Goal: Task Accomplishment & Management: Use online tool/utility

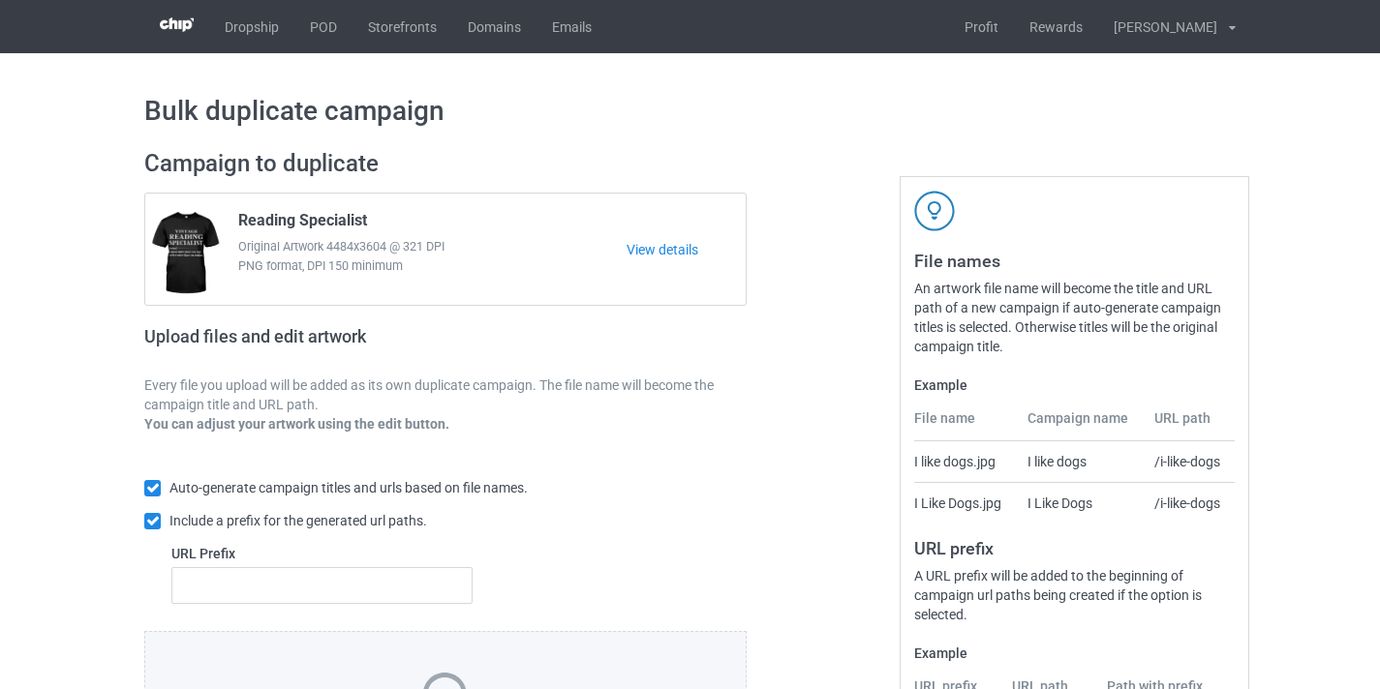
scroll to position [254, 0]
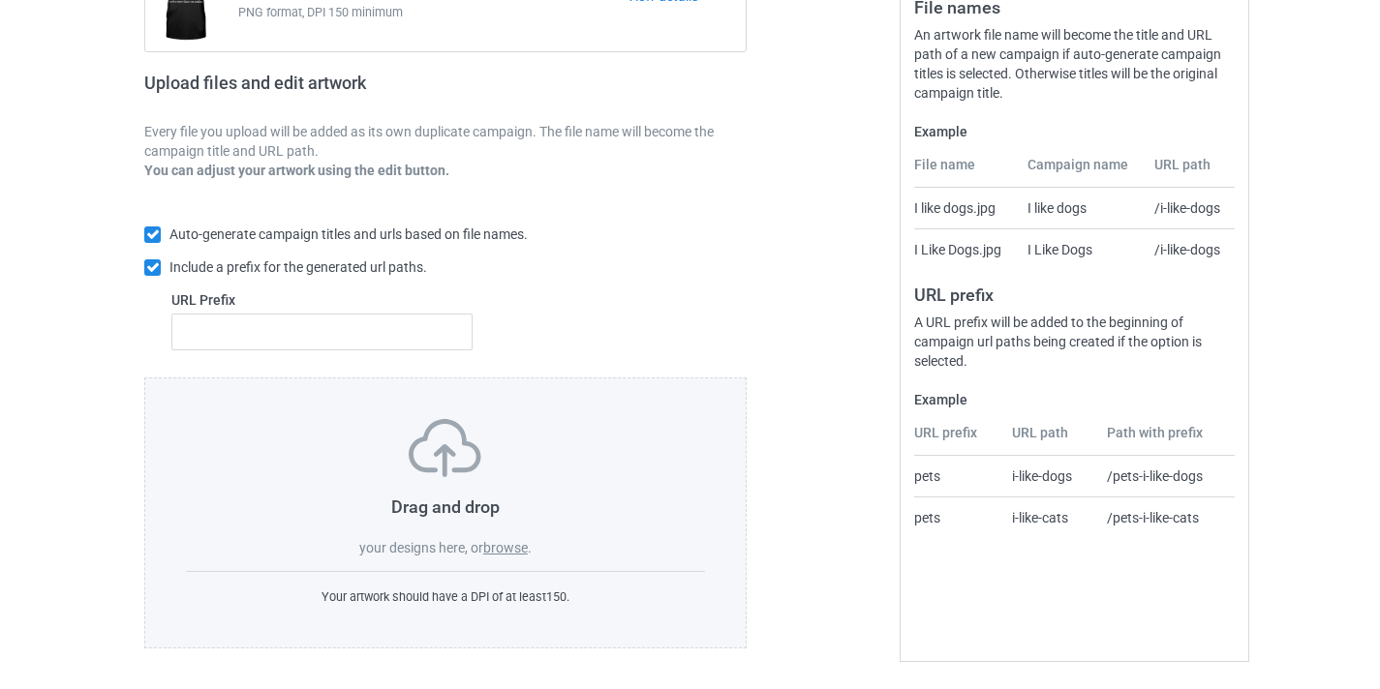
click at [499, 563] on div "Drag and drop your designs here, or browse . Your artwork should have a DPI of …" at bounding box center [445, 513] width 602 height 271
click at [496, 545] on label "browse" at bounding box center [505, 547] width 45 height 15
click at [0, 0] on input "browse" at bounding box center [0, 0] width 0 height 0
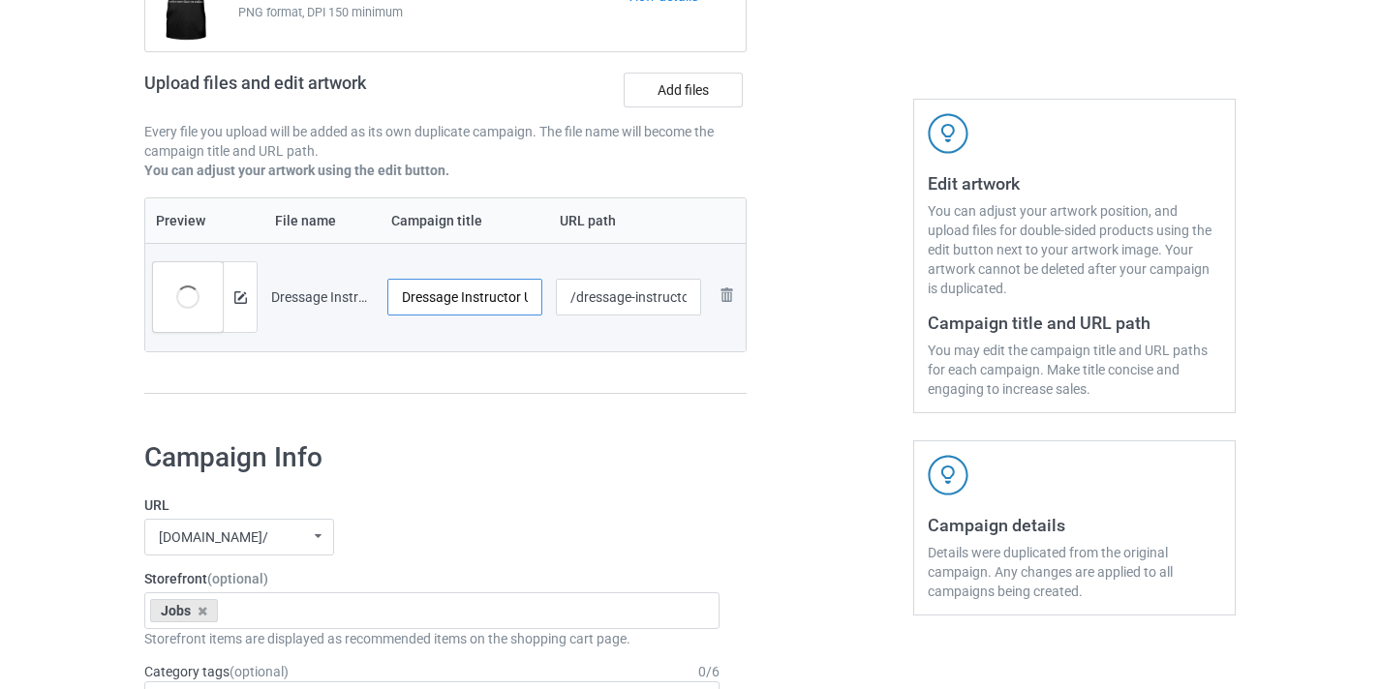
click at [489, 292] on input "Dressage Instructor UK-VinNew" at bounding box center [464, 297] width 155 height 37
drag, startPoint x: 489, startPoint y: 292, endPoint x: 563, endPoint y: 304, distance: 75.4
click at [563, 304] on tr "Preview and edit artwork Dressage Instructor UK-VinNew.png Dressage Instructor …" at bounding box center [445, 297] width 600 height 108
click at [510, 295] on input "Dressage Instructor UK-VinNew" at bounding box center [464, 297] width 155 height 37
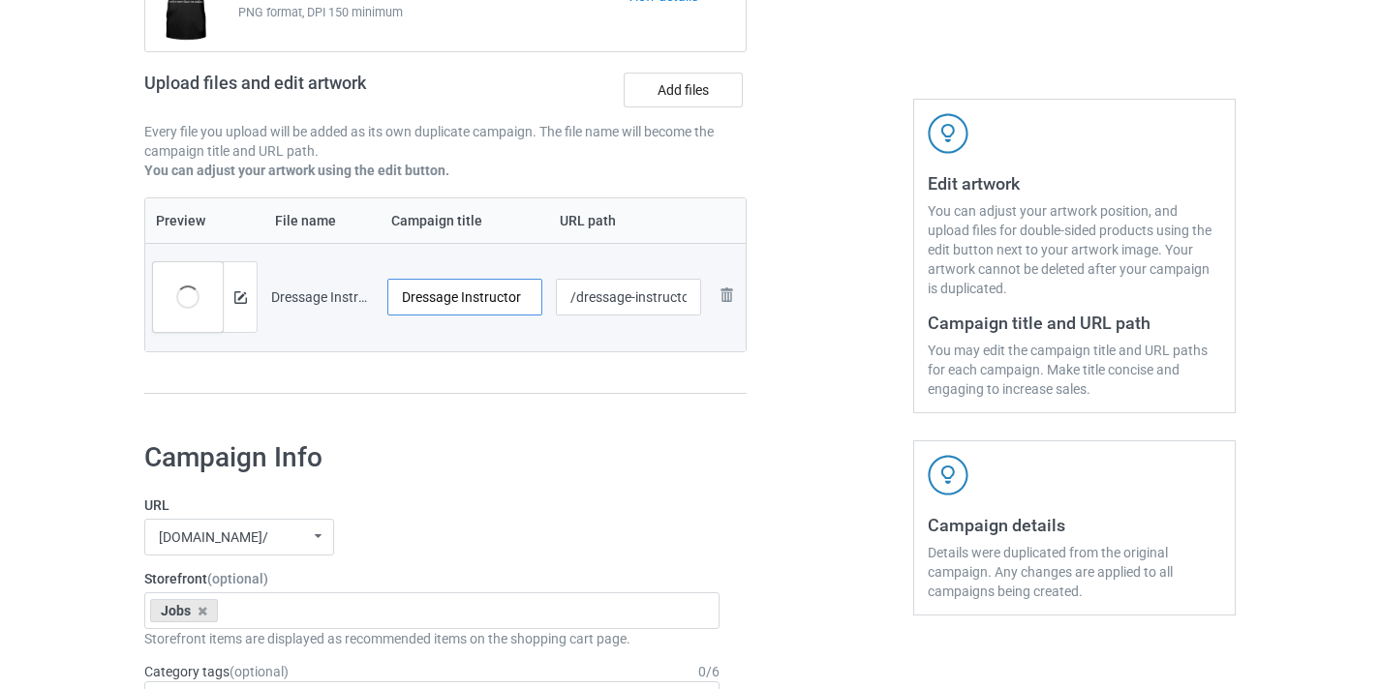
scroll to position [0, 0]
type input "Dressage Instructor"
click at [626, 298] on input "/dressage-instructor-uk-vinnew" at bounding box center [629, 297] width 146 height 37
drag, startPoint x: 626, startPoint y: 298, endPoint x: 698, endPoint y: 292, distance: 71.9
click at [751, 308] on div "Campaign to duplicate Reading Specialist Original Artwork 4484x3604 @ 321 DPI P…" at bounding box center [445, 154] width 629 height 545
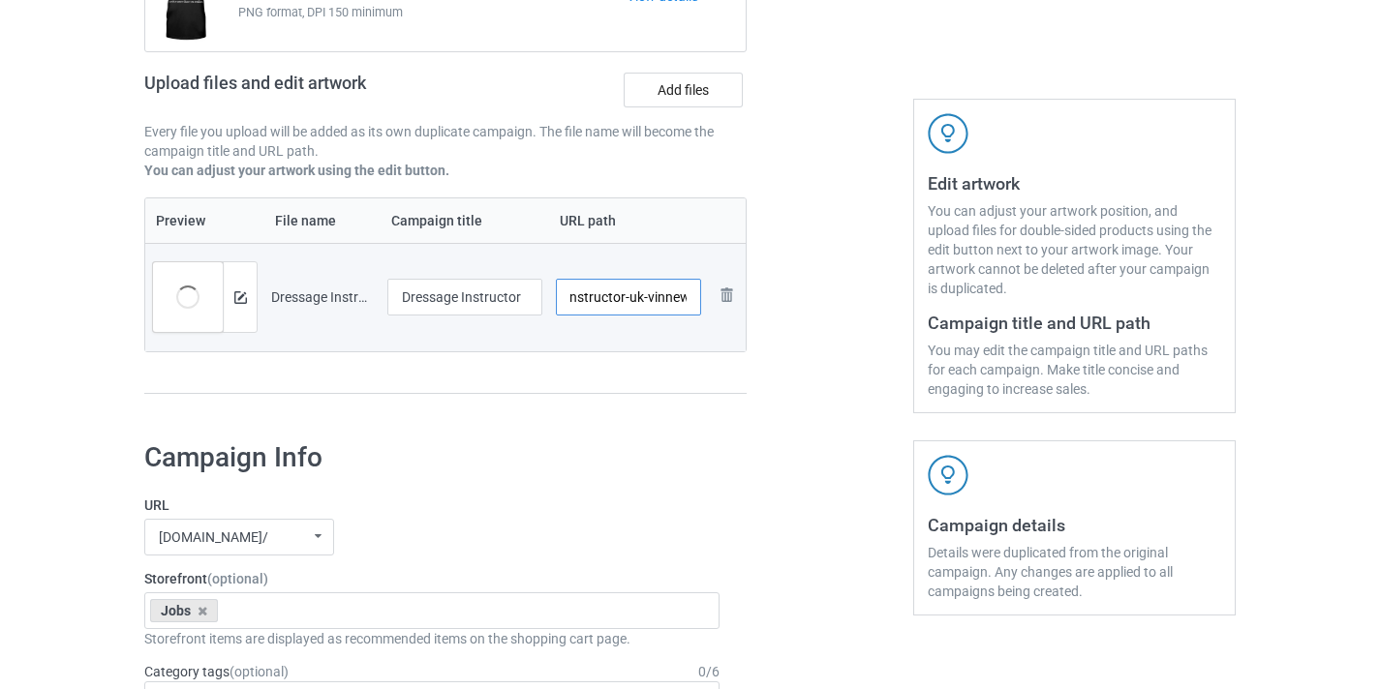
drag, startPoint x: 648, startPoint y: 285, endPoint x: 668, endPoint y: 301, distance: 26.2
click at [649, 286] on input "/dressage-instructor-uk-vinnew" at bounding box center [629, 297] width 146 height 37
click at [668, 301] on input "/dressage-instructor-uk-vinnew" at bounding box center [629, 297] width 146 height 37
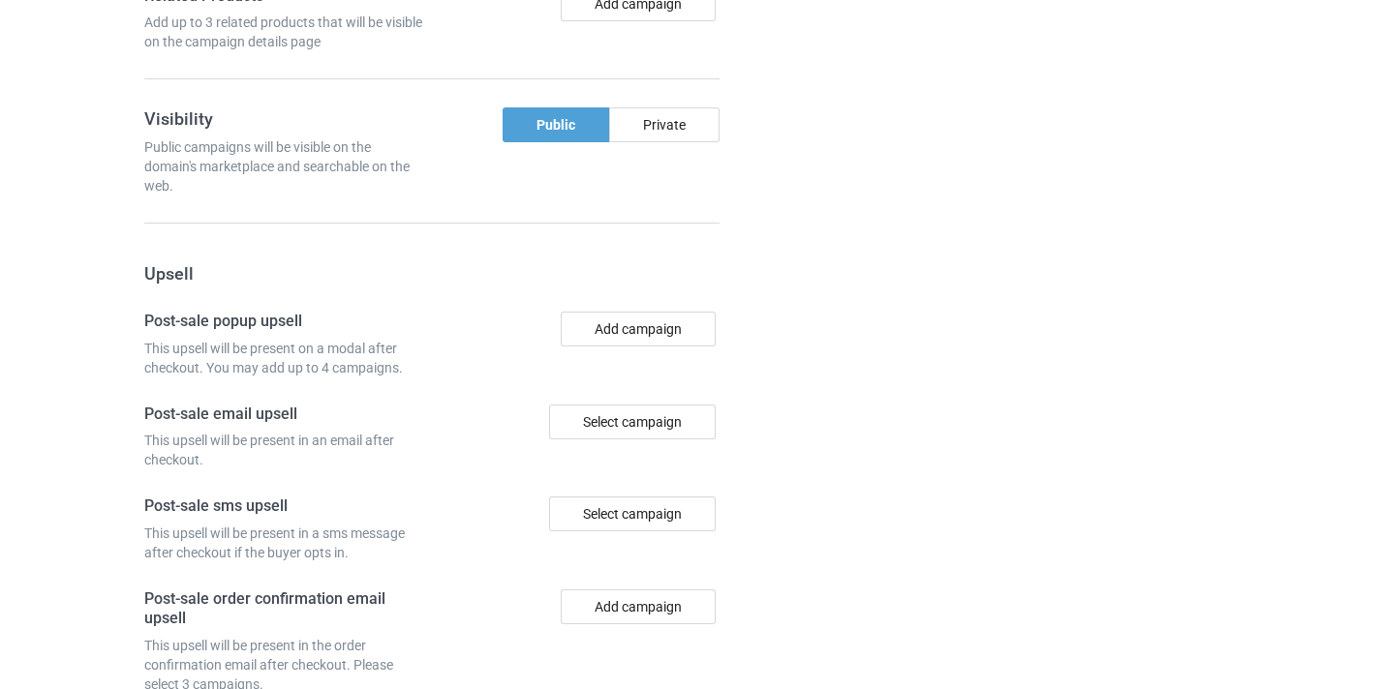
scroll to position [1795, 0]
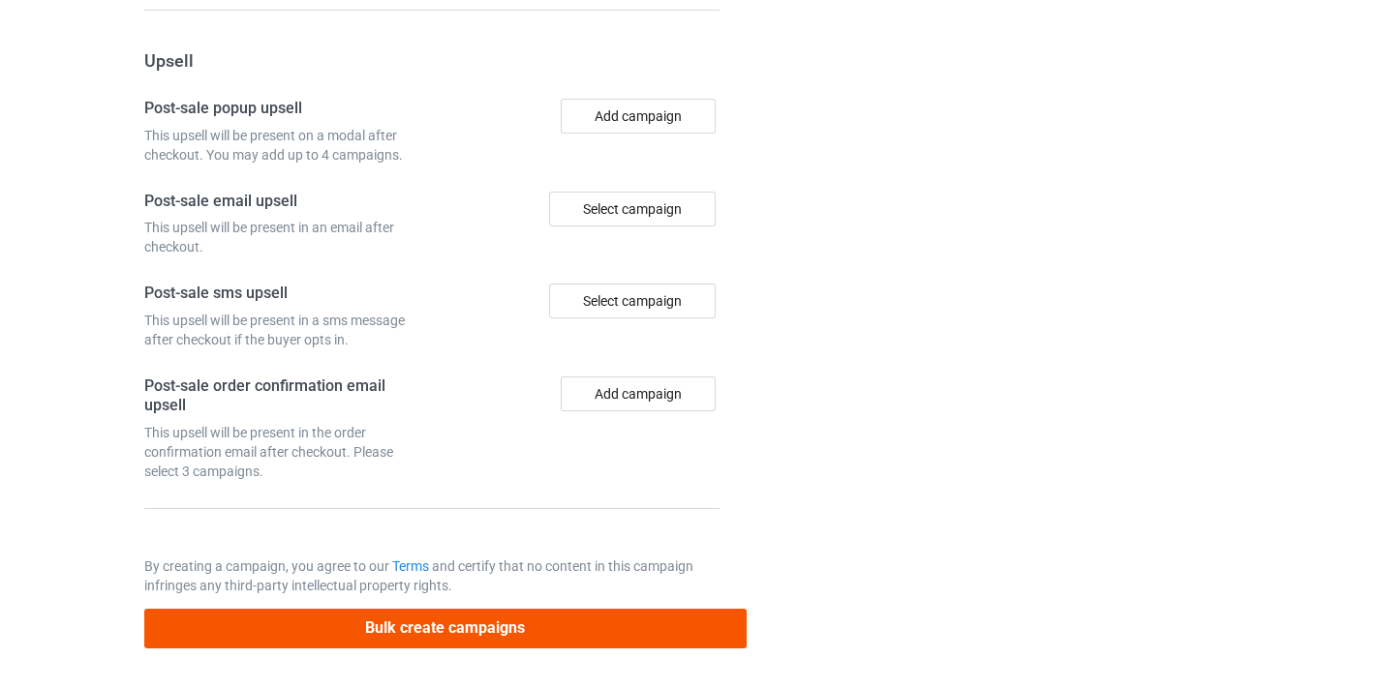
type input "/dressage-instructor08"
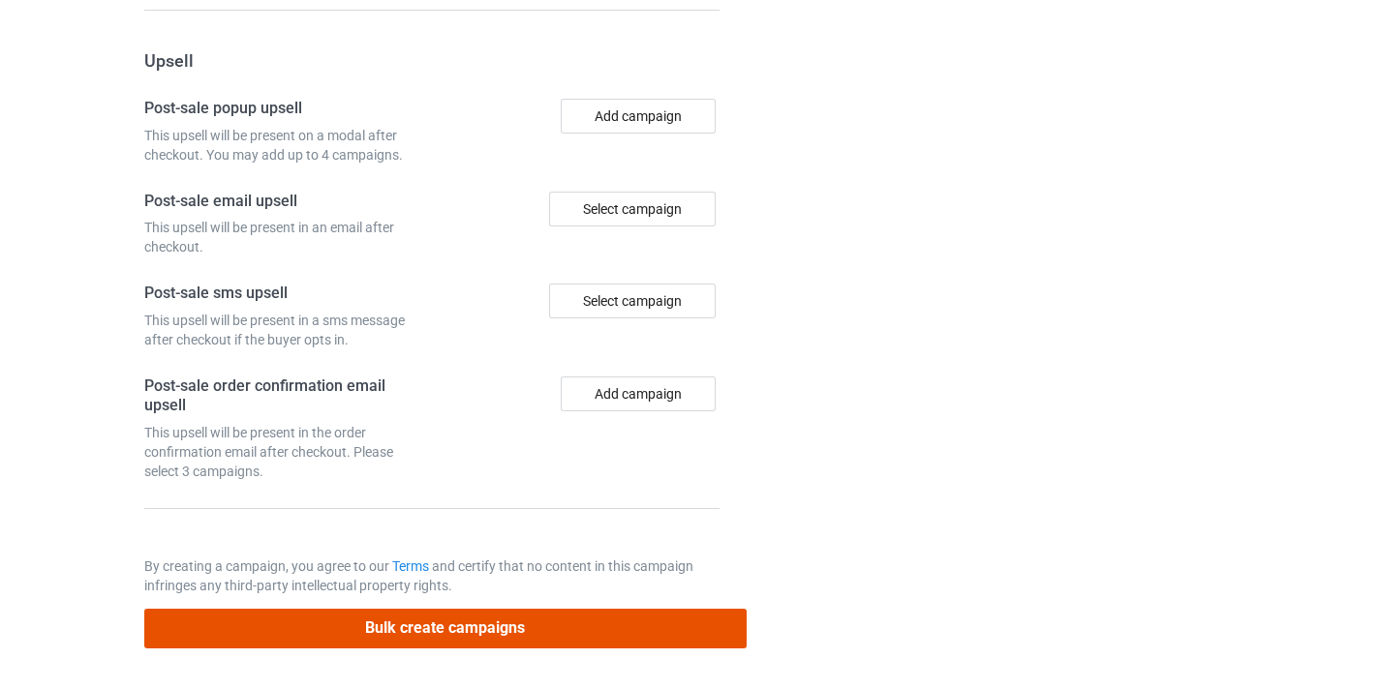
click at [598, 634] on button "Bulk create campaigns" at bounding box center [445, 629] width 602 height 40
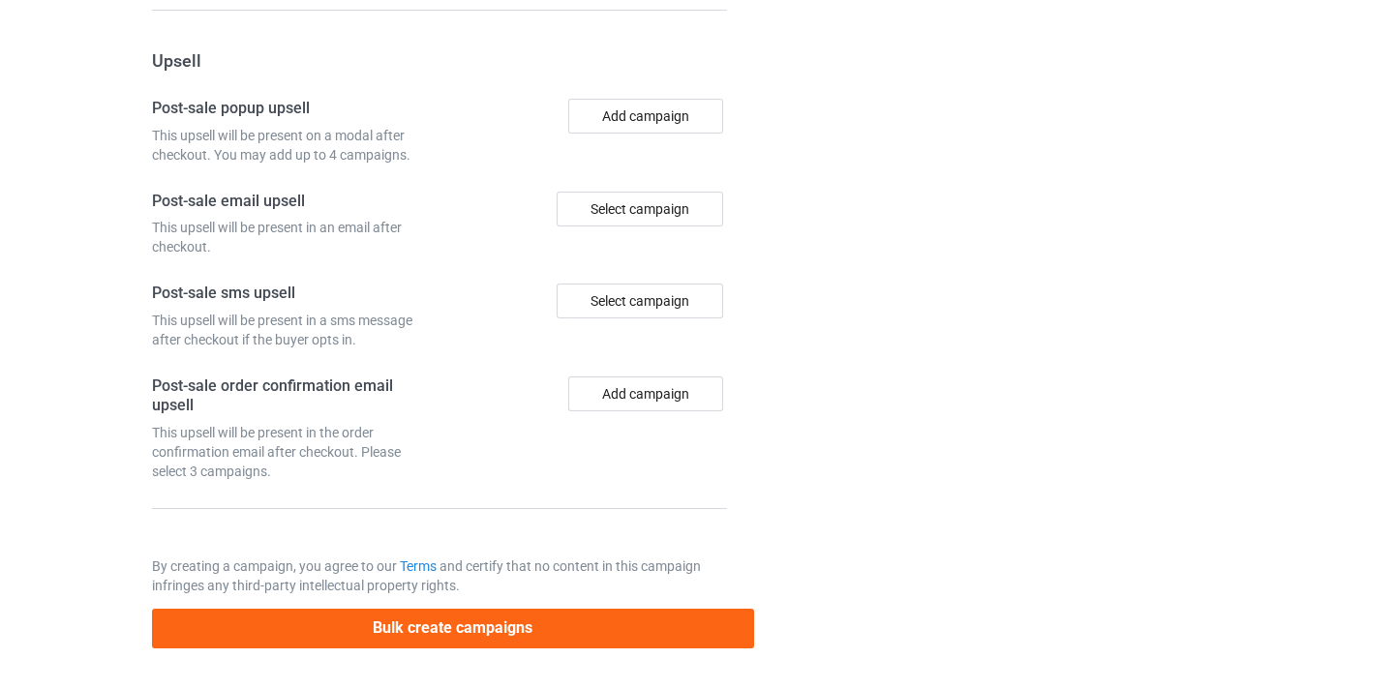
scroll to position [0, 0]
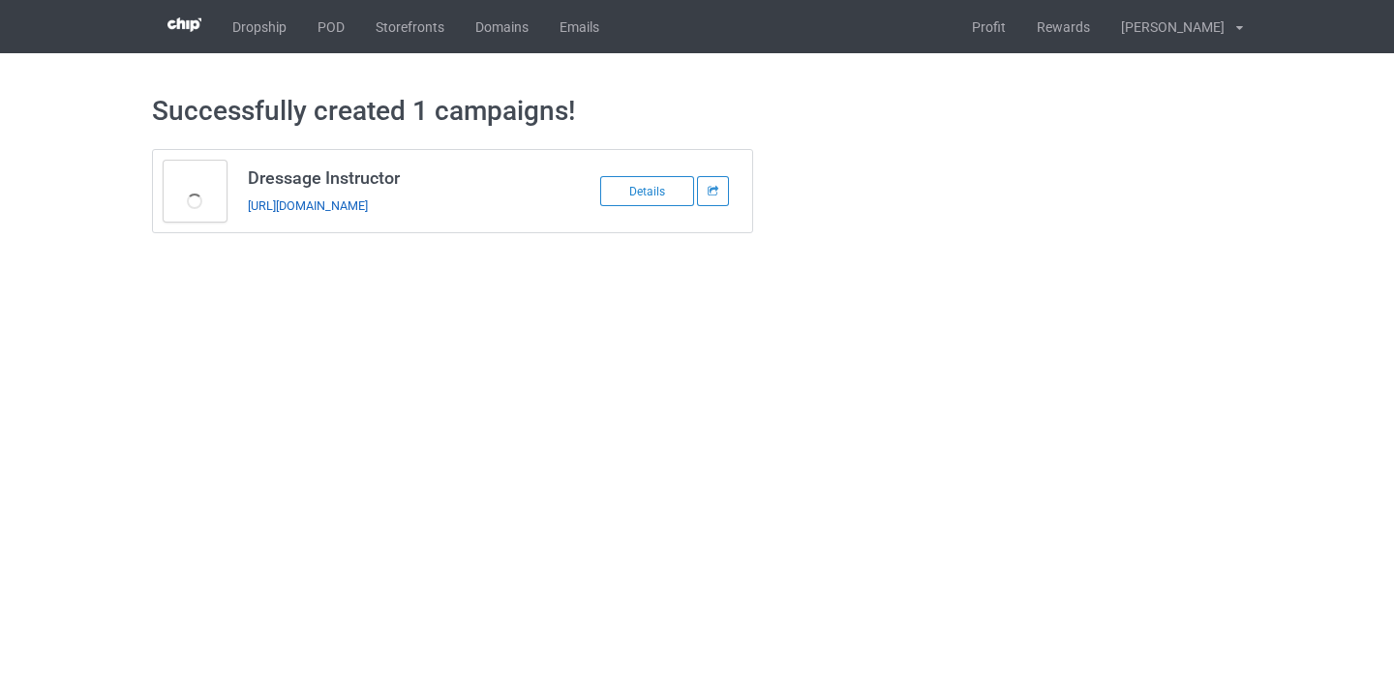
click at [368, 207] on link "[URL][DOMAIN_NAME]" at bounding box center [308, 205] width 120 height 15
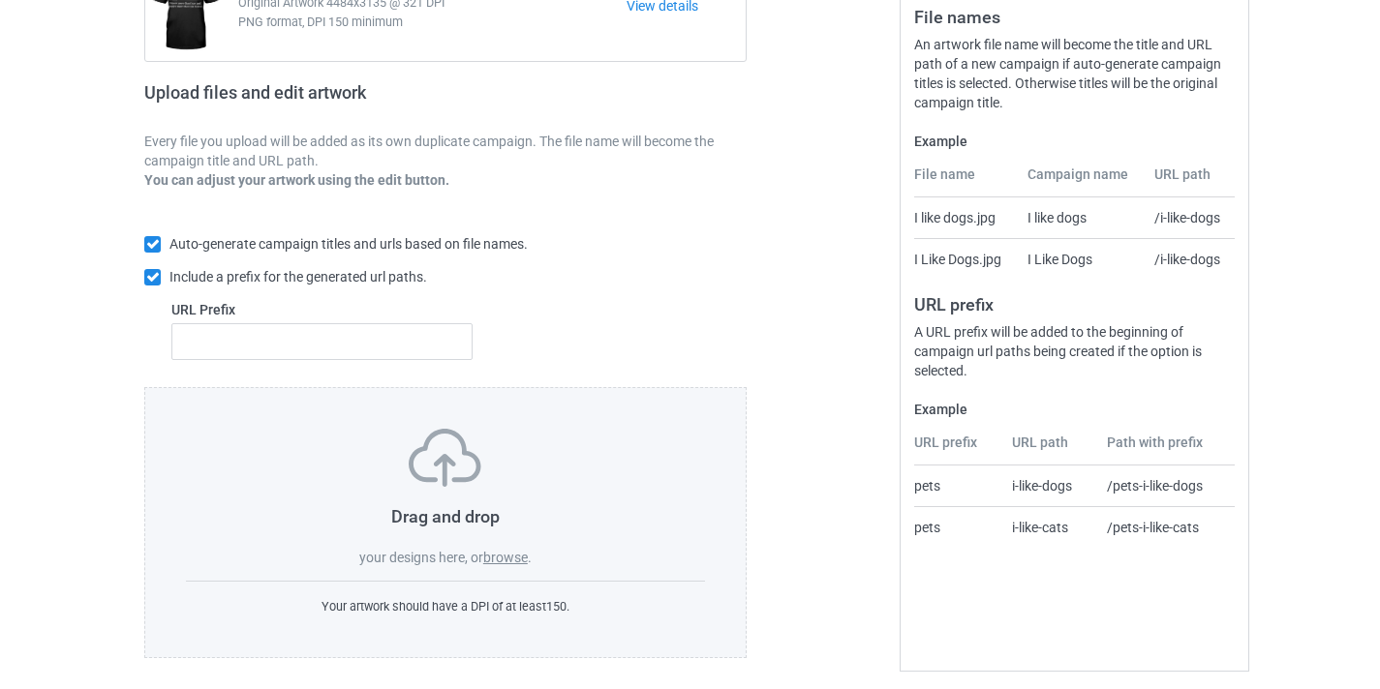
scroll to position [254, 0]
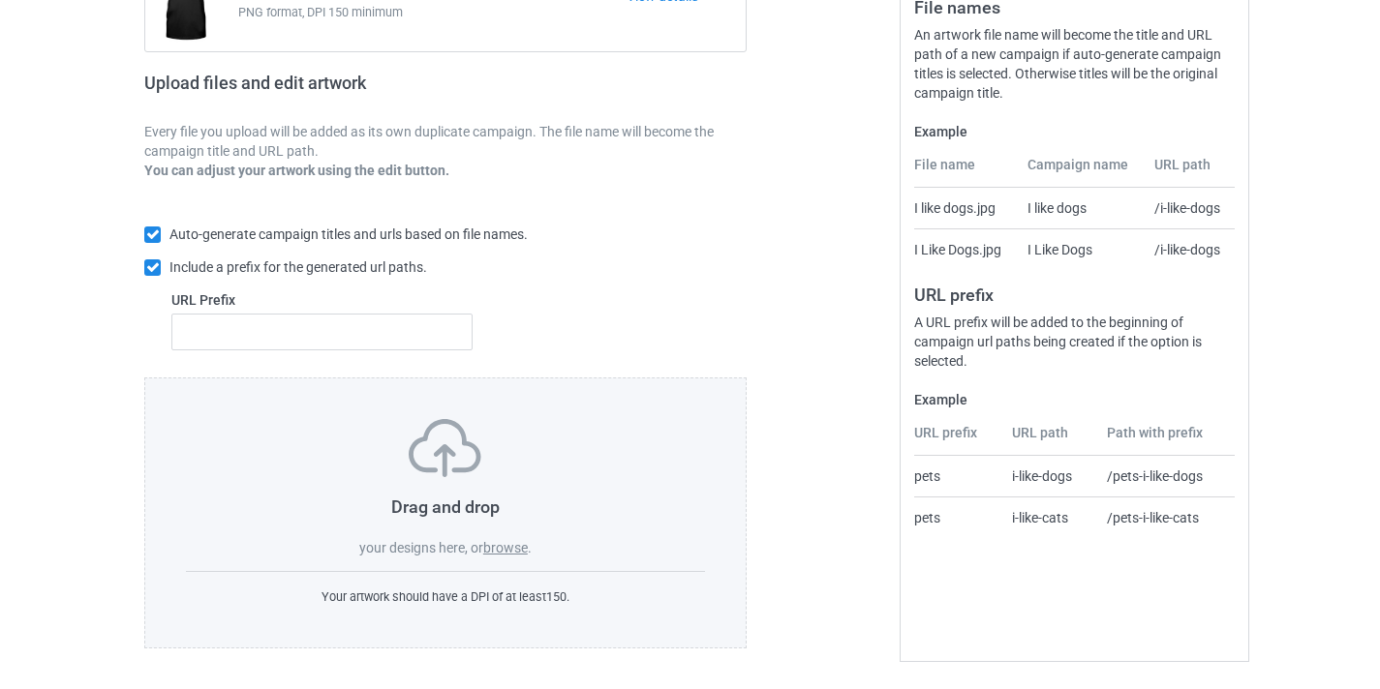
click at [525, 549] on label "browse" at bounding box center [505, 547] width 45 height 15
click at [0, 0] on input "browse" at bounding box center [0, 0] width 0 height 0
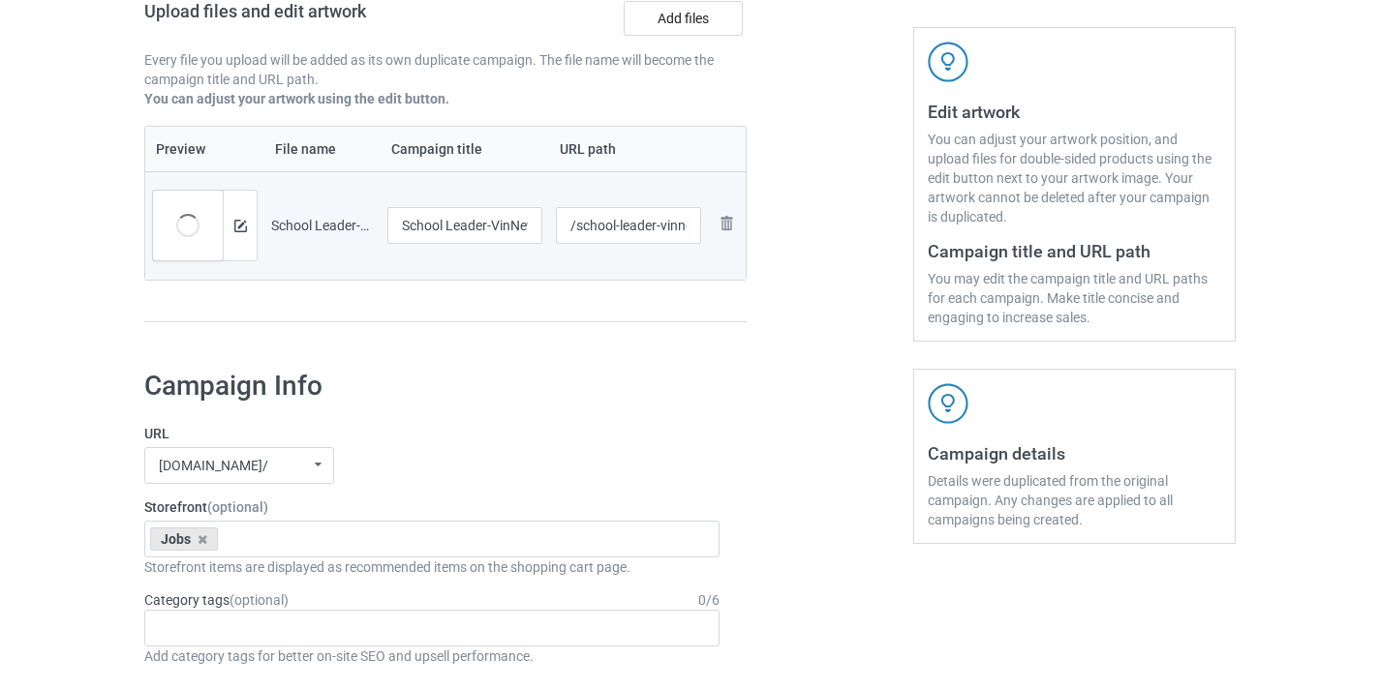
scroll to position [324, 0]
click at [514, 236] on input "School Leader-VinNew" at bounding box center [464, 226] width 155 height 37
type input "School Leader"
click at [677, 232] on input "/school-leader-vinnew" at bounding box center [629, 226] width 146 height 37
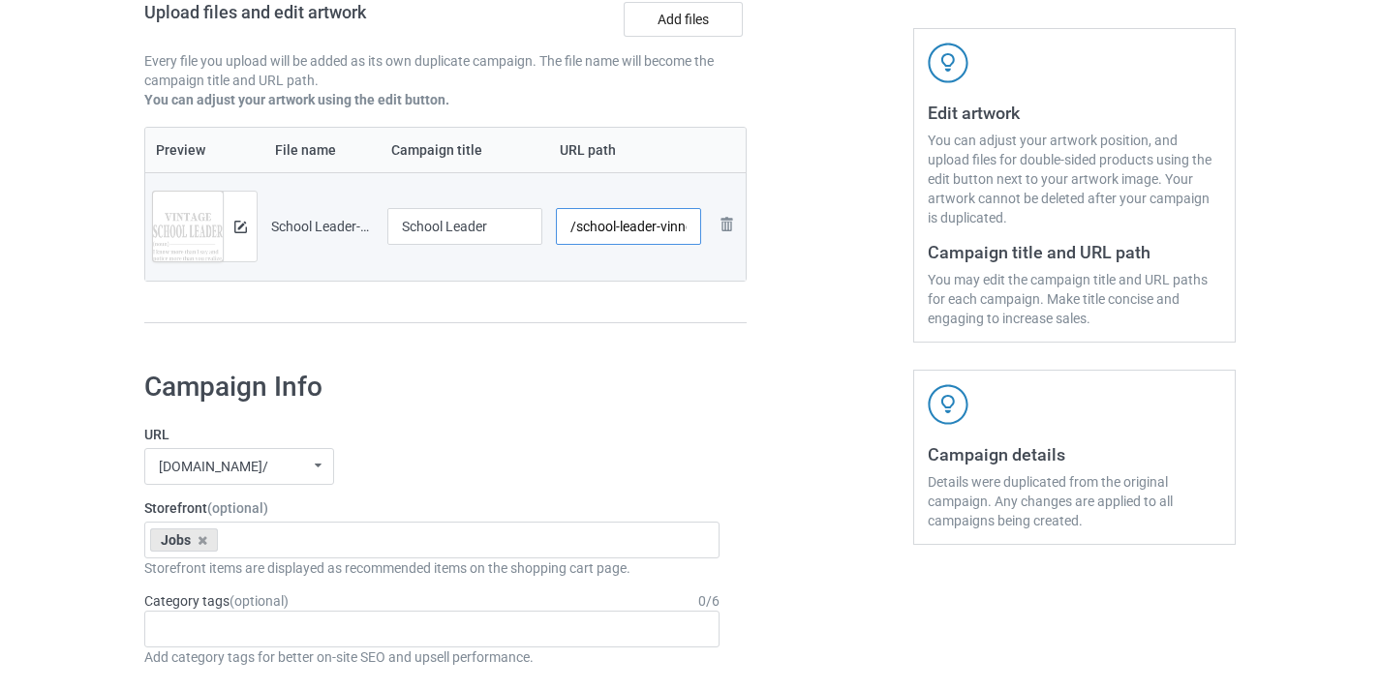
click at [677, 232] on input "/school-leader-vinnew" at bounding box center [629, 226] width 146 height 37
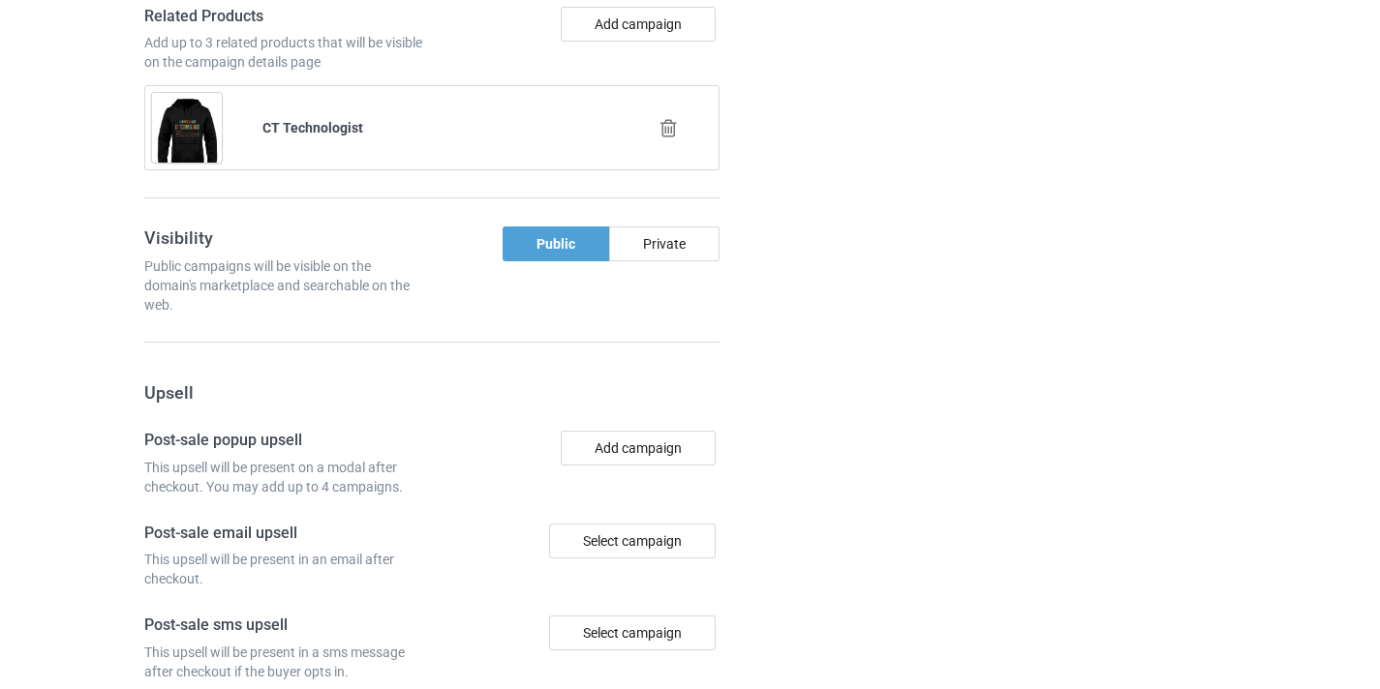
type input "/school-leader8"
click at [673, 138] on icon at bounding box center [668, 128] width 24 height 20
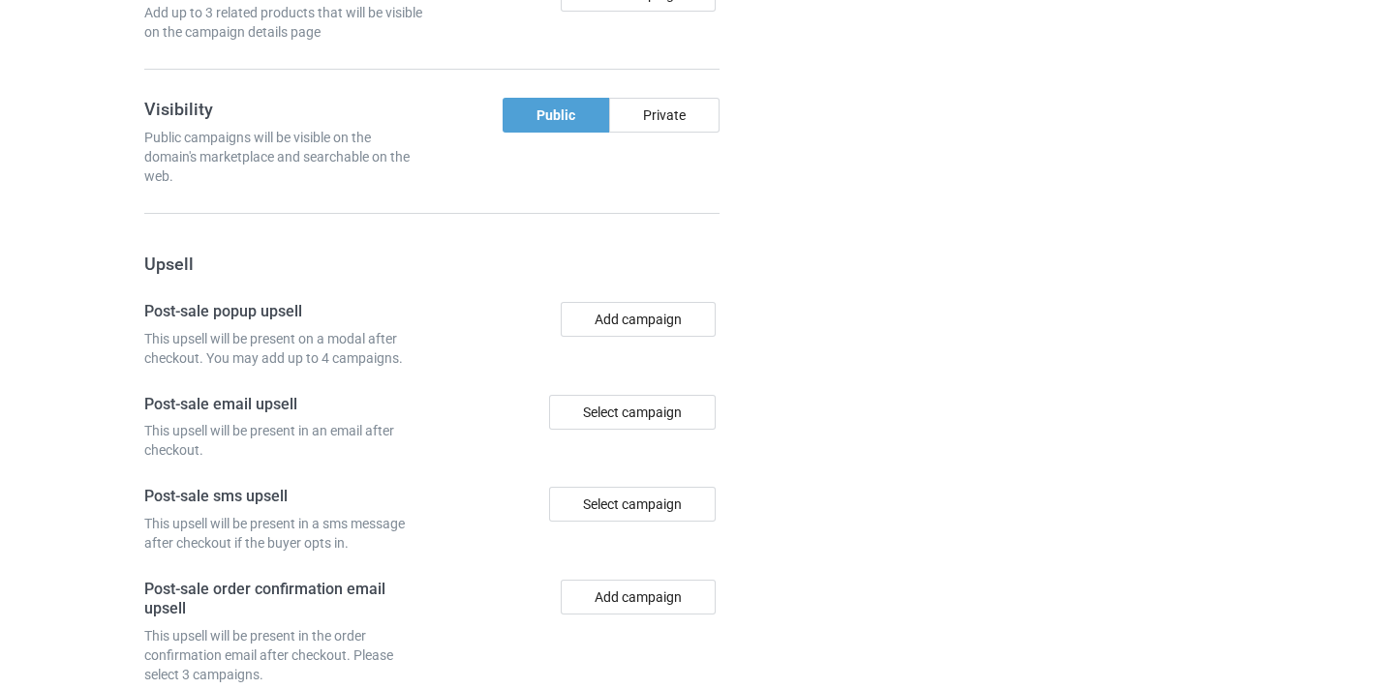
scroll to position [1795, 0]
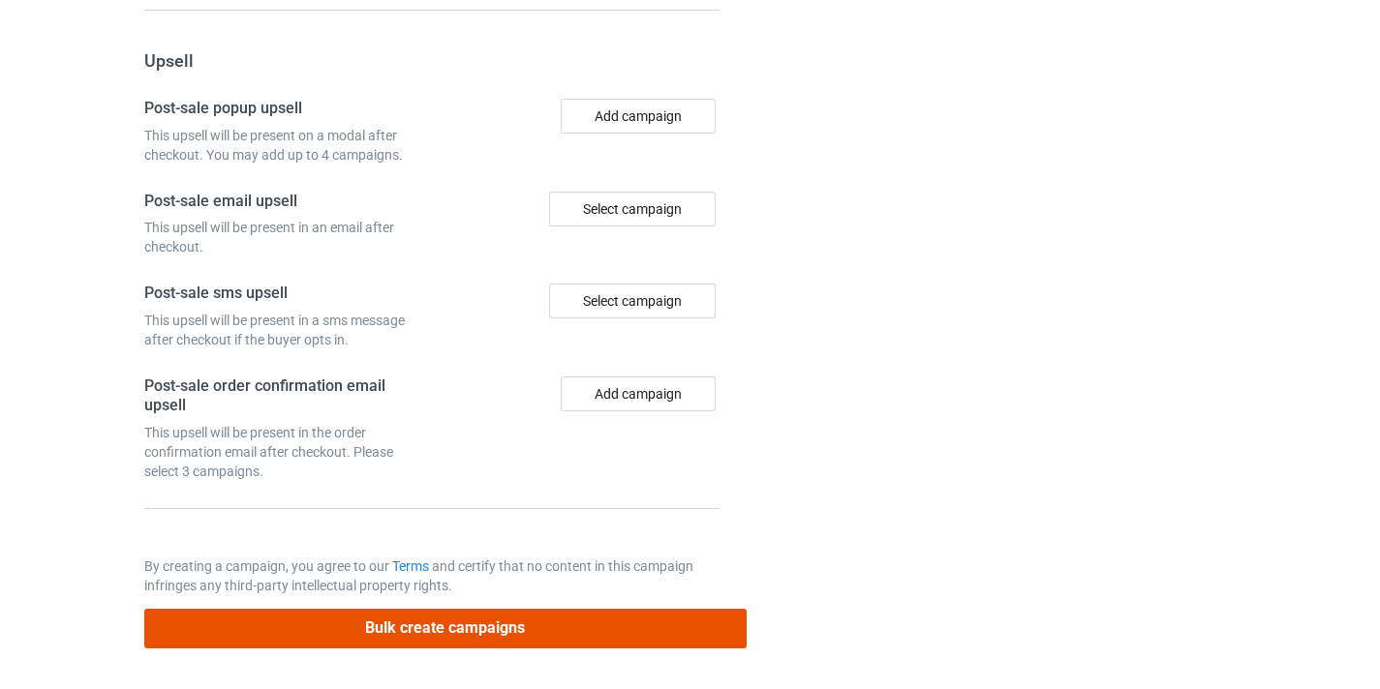
click at [558, 613] on button "Bulk create campaigns" at bounding box center [445, 629] width 602 height 40
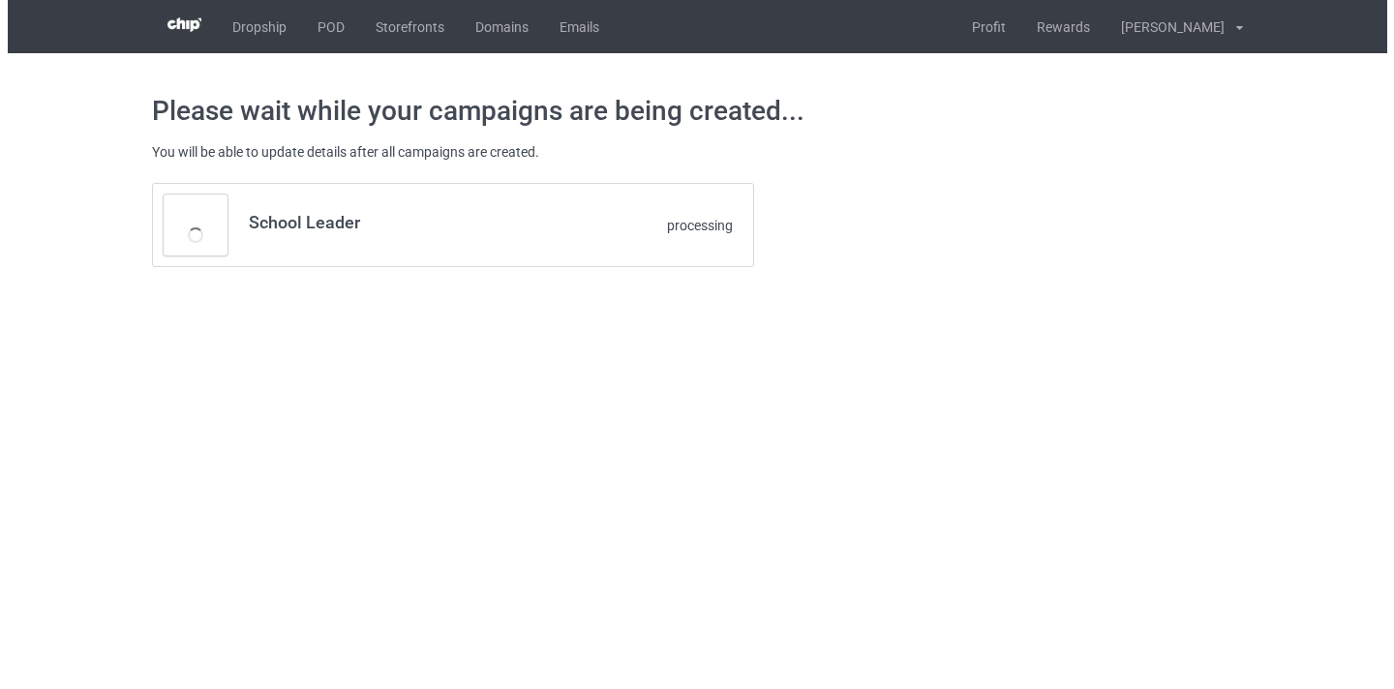
scroll to position [0, 0]
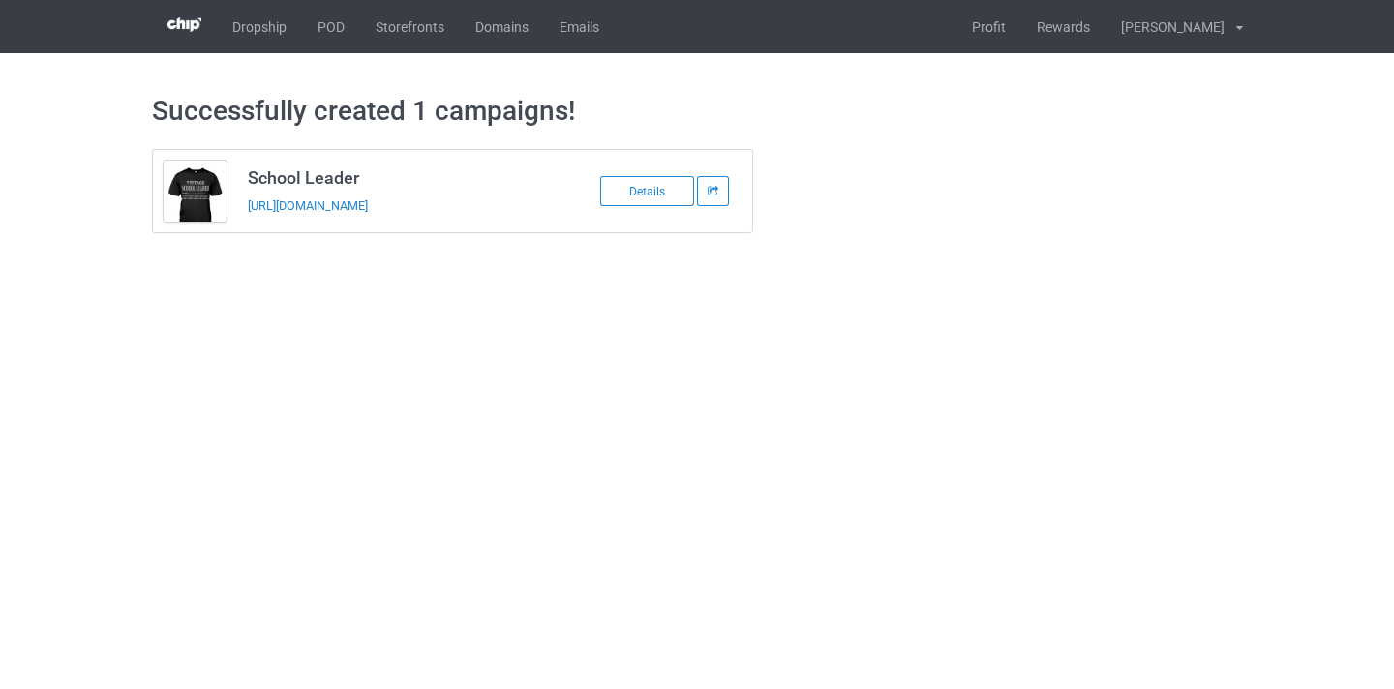
click at [394, 196] on td "School Leader https://www.thepure.gift/school-leader8" at bounding box center [400, 191] width 327 height 82
click at [368, 210] on link "https://www.thepure.gift/school-leader8" at bounding box center [308, 205] width 120 height 15
